Goal: Transaction & Acquisition: Book appointment/travel/reservation

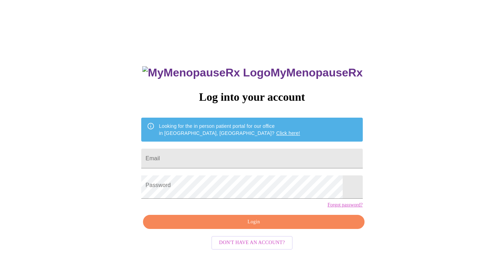
type input "[EMAIL_ADDRESS][DOMAIN_NAME]"
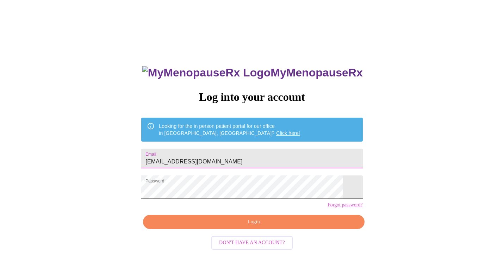
click at [267, 226] on span "Login" at bounding box center [253, 221] width 205 height 9
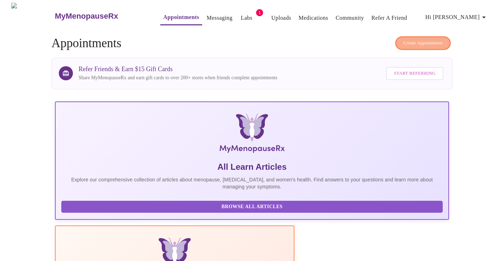
click at [432, 43] on span "Create Appointment" at bounding box center [422, 43] width 39 height 8
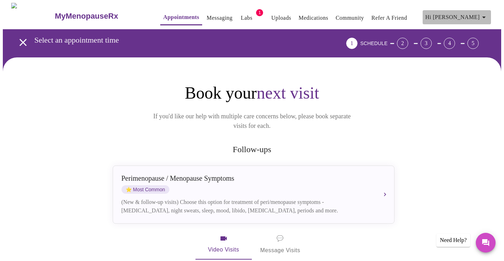
click at [487, 13] on icon "button" at bounding box center [483, 17] width 8 height 8
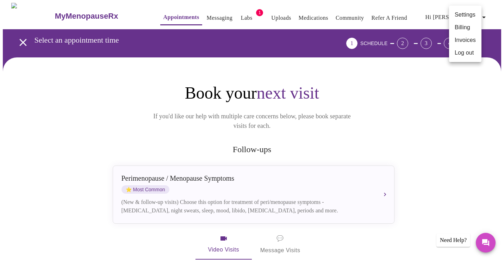
click at [407, 86] on div at bounding box center [252, 130] width 504 height 261
click at [387, 42] on span "SCHEDULE" at bounding box center [373, 43] width 27 height 6
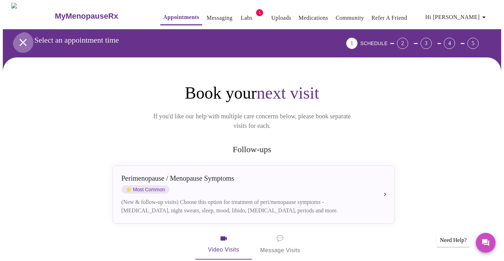
click at [17, 40] on icon "open drawer" at bounding box center [23, 42] width 12 height 12
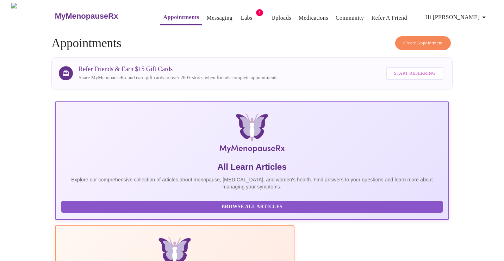
click at [165, 16] on link "Appointments" at bounding box center [181, 17] width 36 height 10
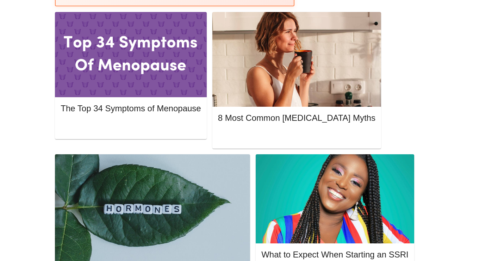
scroll to position [333, 0]
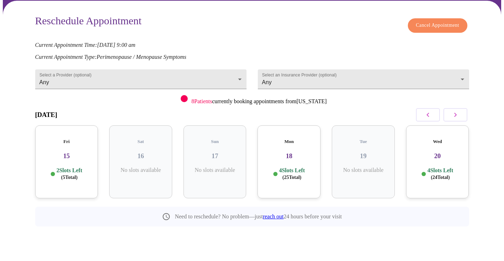
scroll to position [63, 0]
click at [71, 181] on p "2 Slots Left ( 5 Total)" at bounding box center [69, 174] width 26 height 14
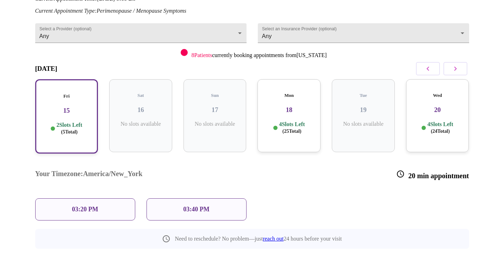
scroll to position [125, 0]
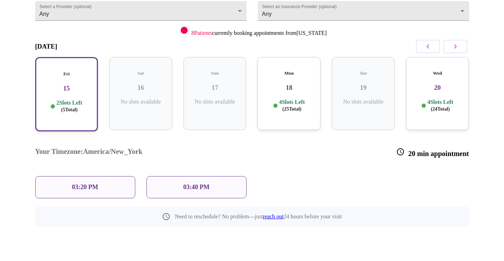
click at [281, 114] on div "Mon 18 4 Slots Left ( 25 Total)" at bounding box center [288, 93] width 63 height 73
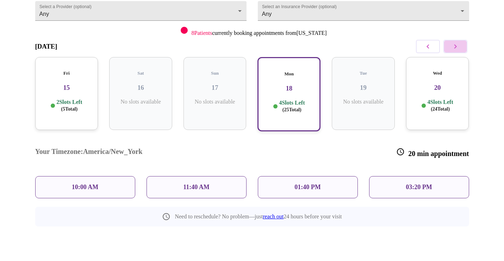
click at [460, 53] on button "button" at bounding box center [455, 46] width 24 height 13
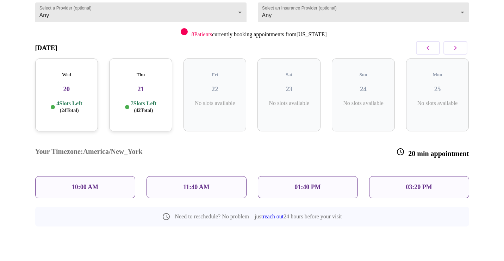
scroll to position [63, 0]
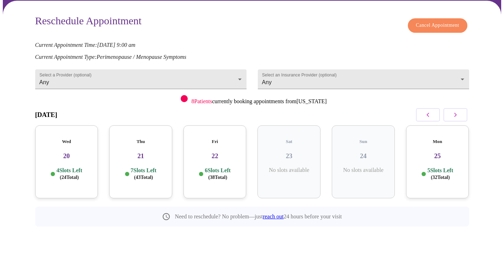
click at [64, 176] on div "Wed 20 4 Slots Left ( 24 Total)" at bounding box center [66, 161] width 63 height 73
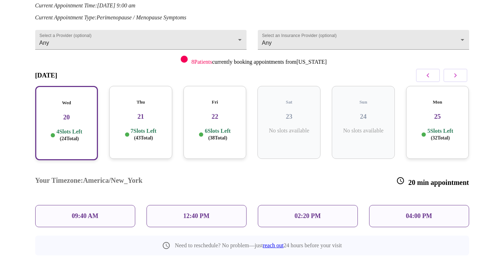
scroll to position [125, 0]
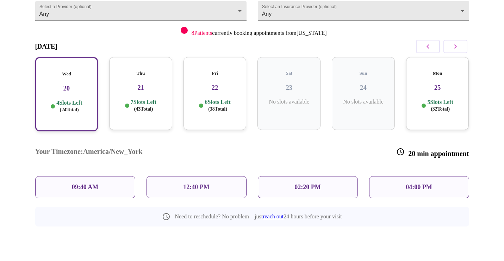
click at [149, 114] on div "Thu 21 7 Slots Left ( 43 Total)" at bounding box center [140, 93] width 63 height 73
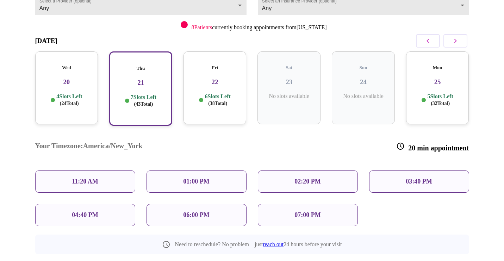
click at [217, 86] on h3 "22" at bounding box center [215, 82] width 52 height 8
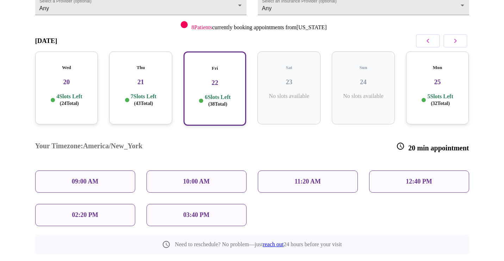
click at [432, 86] on h3 "25" at bounding box center [437, 82] width 52 height 8
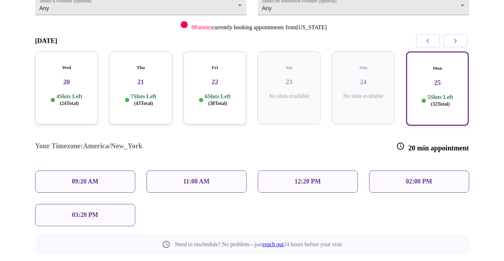
click at [454, 43] on icon "button" at bounding box center [455, 41] width 2 height 4
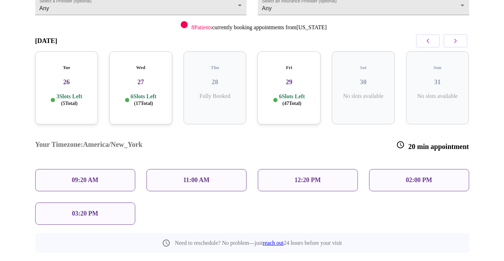
click at [66, 86] on h3 "26" at bounding box center [67, 82] width 52 height 8
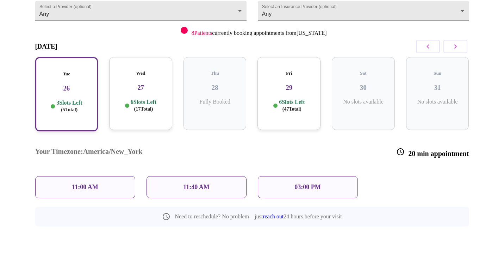
click at [146, 92] on h3 "27" at bounding box center [141, 88] width 52 height 8
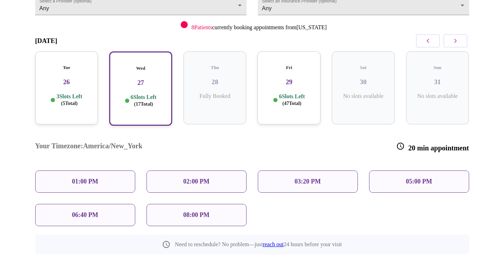
click at [294, 86] on h3 "29" at bounding box center [289, 82] width 52 height 8
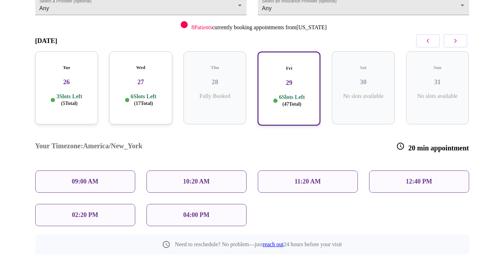
scroll to position [160, 0]
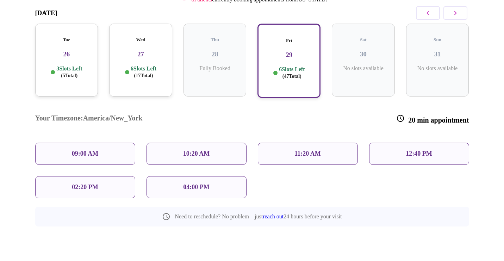
click at [455, 17] on icon "button" at bounding box center [455, 13] width 8 height 8
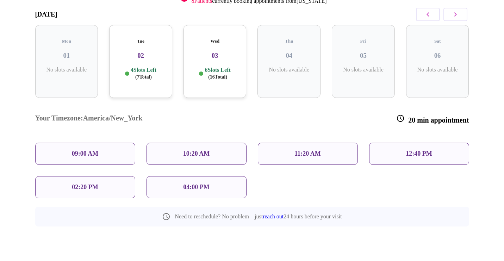
scroll to position [63, 0]
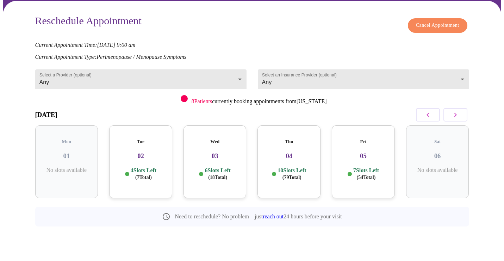
click at [141, 160] on h3 "02" at bounding box center [141, 156] width 52 height 8
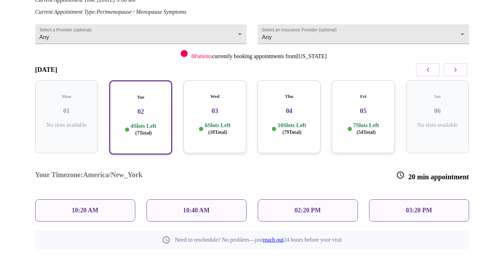
scroll to position [125, 0]
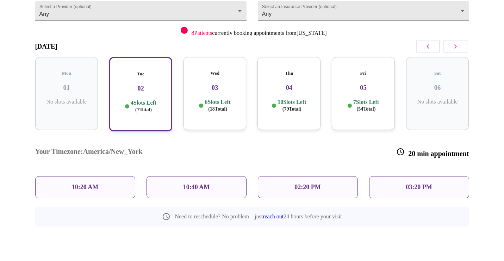
click at [204, 112] on p "6 Slots Left ( 18 Total)" at bounding box center [217, 106] width 26 height 14
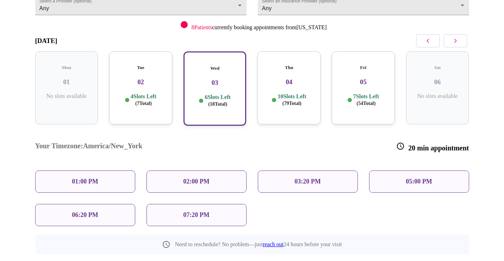
click at [98, 219] on p "06:20 PM" at bounding box center [85, 214] width 26 height 7
click at [83, 219] on p "06:20 PM" at bounding box center [85, 214] width 26 height 7
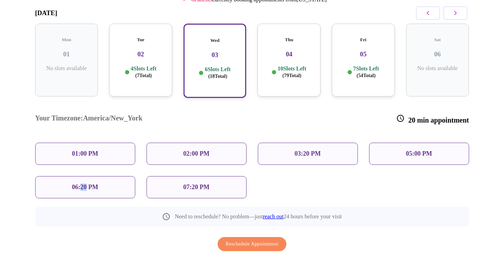
scroll to position [192, 0]
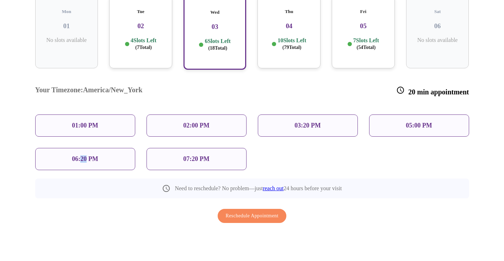
click at [82, 155] on p "06:20 PM" at bounding box center [85, 158] width 26 height 7
click at [242, 217] on span "Reschedule Appointment" at bounding box center [252, 216] width 53 height 9
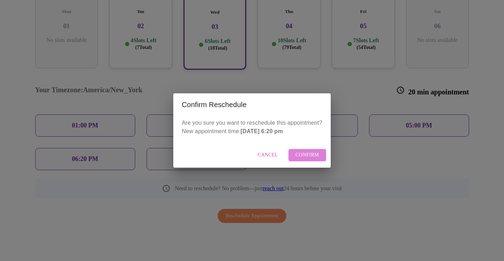
click at [319, 159] on span "Confirm" at bounding box center [307, 155] width 24 height 9
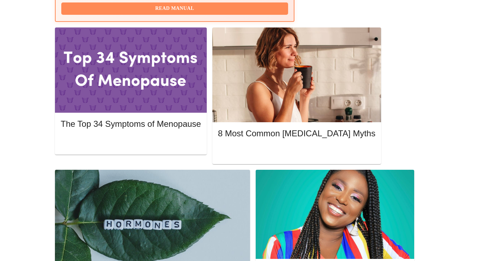
scroll to position [328, 0]
